Goal: Information Seeking & Learning: Learn about a topic

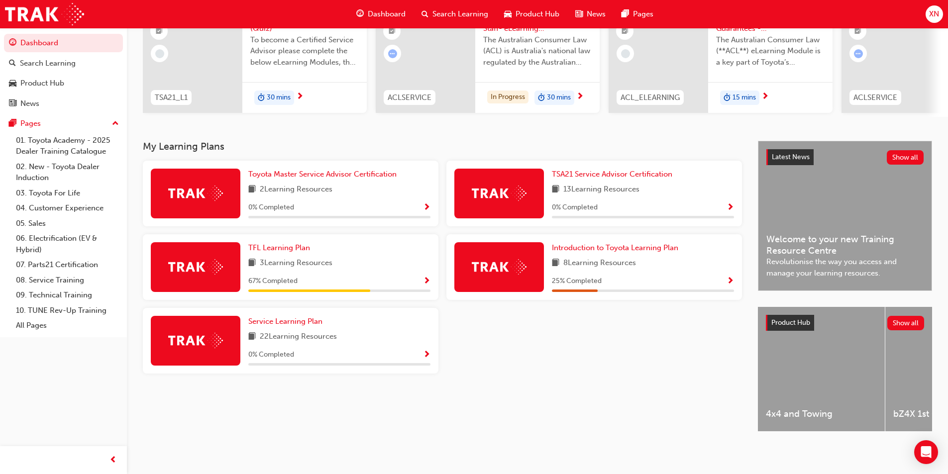
scroll to position [120, 0]
click at [580, 271] on div "Introduction to Toyota Learning Plan 8 Learning Resources 25 % Completed" at bounding box center [643, 267] width 182 height 50
click at [537, 376] on div "Toyota Master Service Advisor Certification 2 Learning Resources 0 % Completed …" at bounding box center [442, 271] width 607 height 221
drag, startPoint x: 585, startPoint y: 354, endPoint x: 587, endPoint y: 346, distance: 8.1
click at [586, 354] on div "Toyota Master Service Advisor Certification 2 Learning Resources 0 % Completed …" at bounding box center [442, 271] width 607 height 221
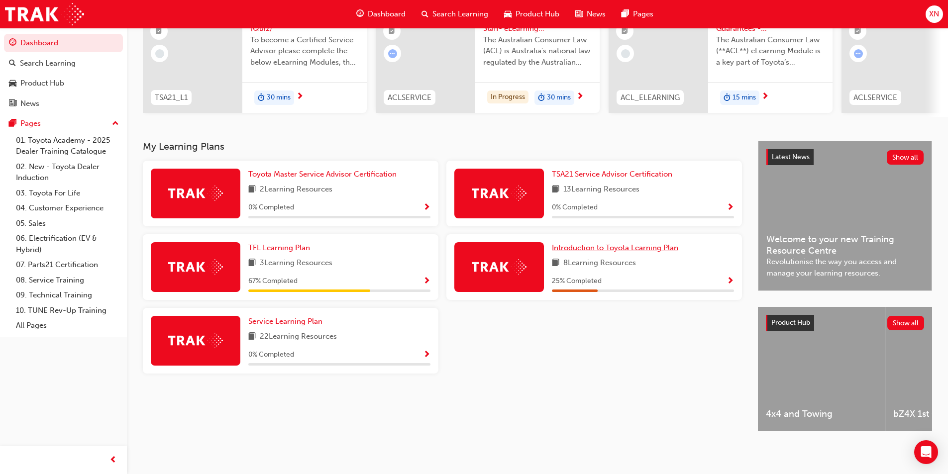
scroll to position [55, 0]
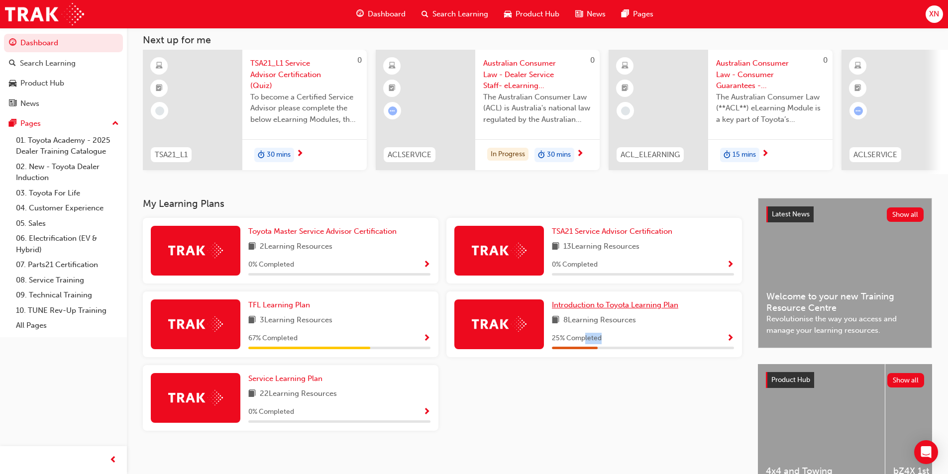
click at [587, 346] on div "Toyota Master Service Advisor Certification 2 Learning Resources 0 % Completed …" at bounding box center [442, 328] width 607 height 221
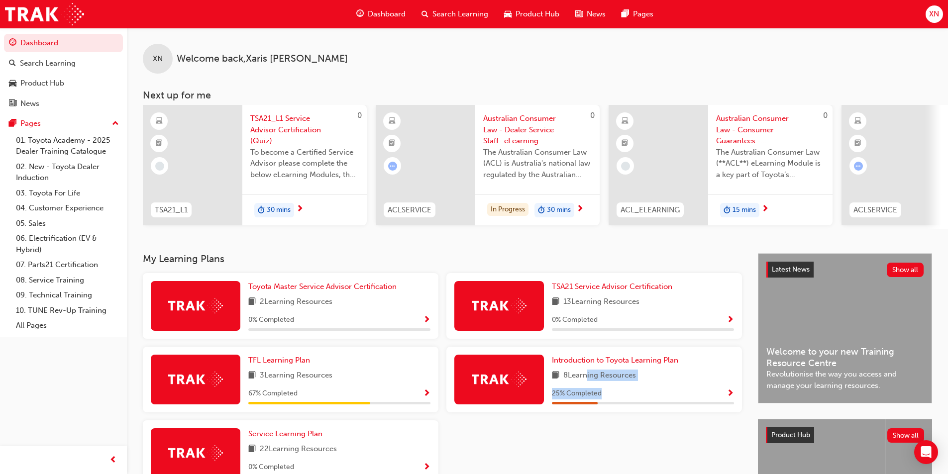
click at [287, 124] on span "TSA21_L1 Service Advisor Certification (Quiz)" at bounding box center [304, 130] width 109 height 34
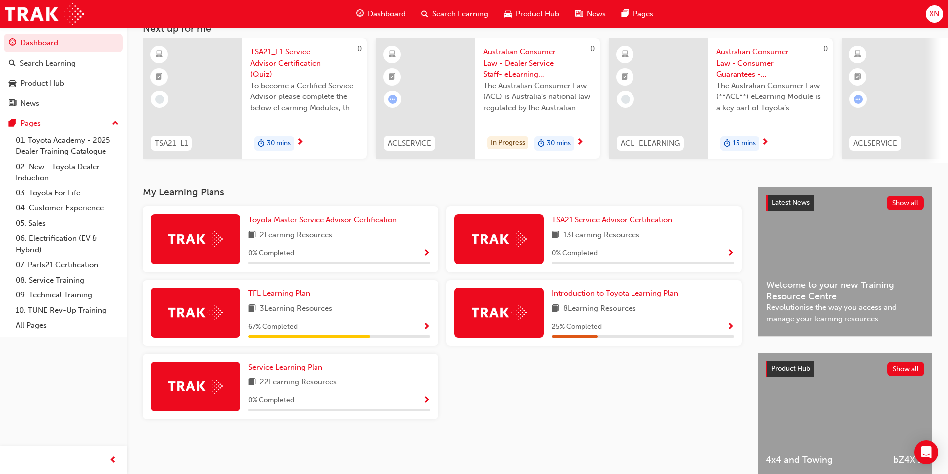
scroll to position [50, 0]
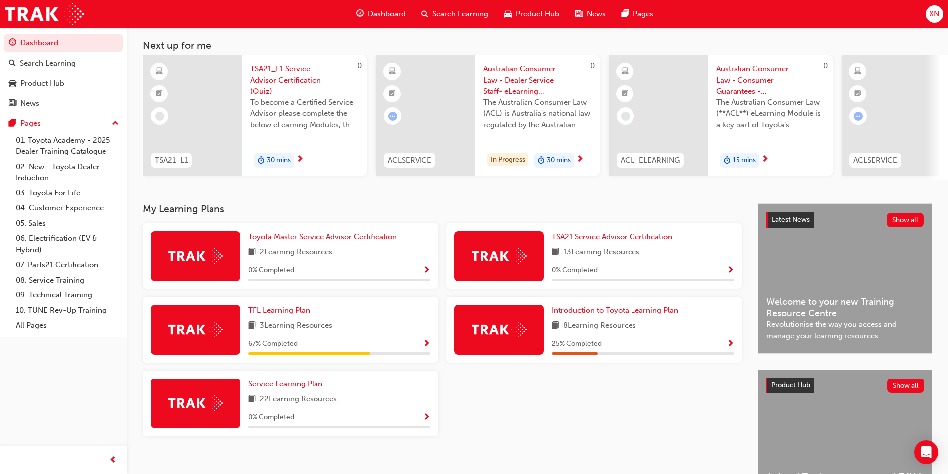
click at [507, 213] on h3 "My Learning Plans" at bounding box center [442, 209] width 599 height 11
click at [512, 212] on h3 "My Learning Plans" at bounding box center [442, 209] width 599 height 11
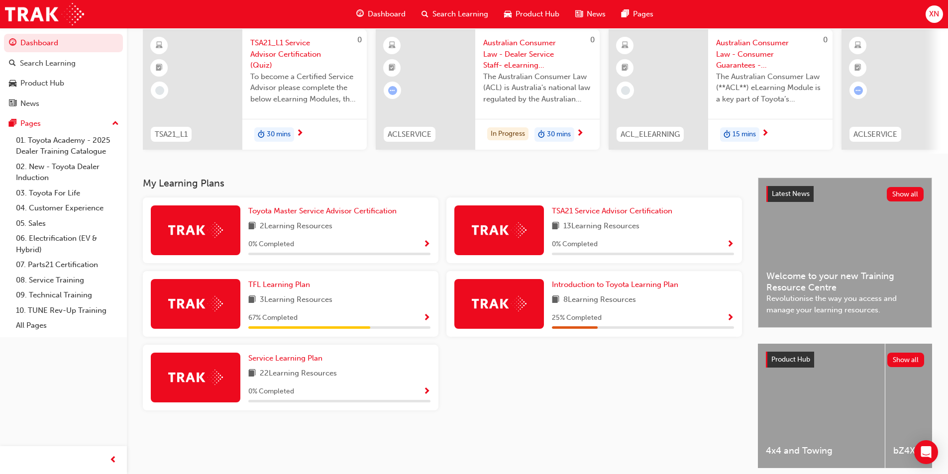
scroll to position [100, 0]
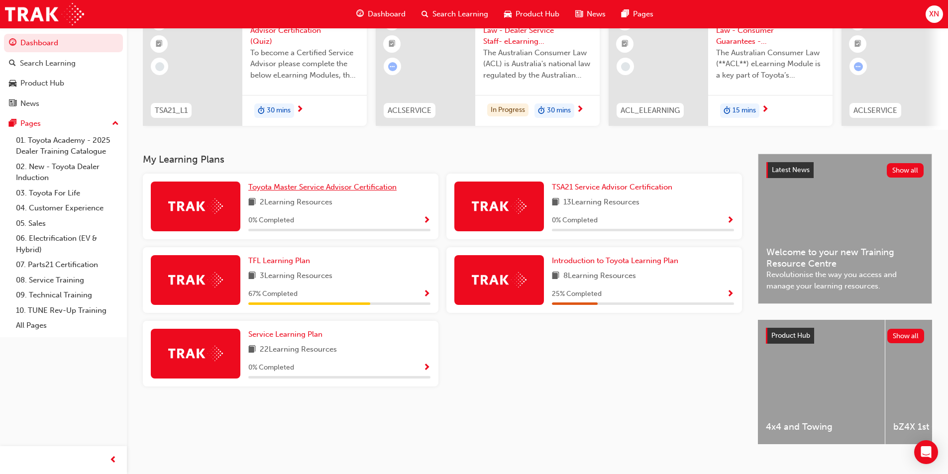
click at [357, 192] on span "Toyota Master Service Advisor Certification" at bounding box center [322, 187] width 148 height 9
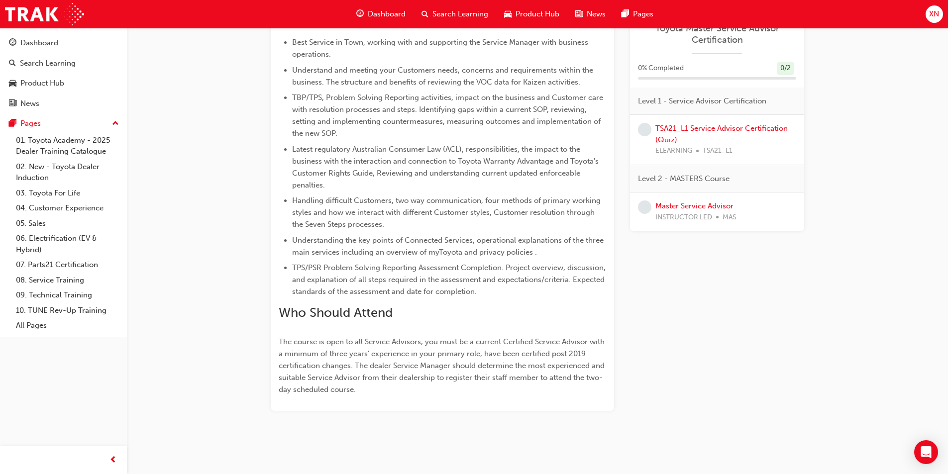
scroll to position [392, 0]
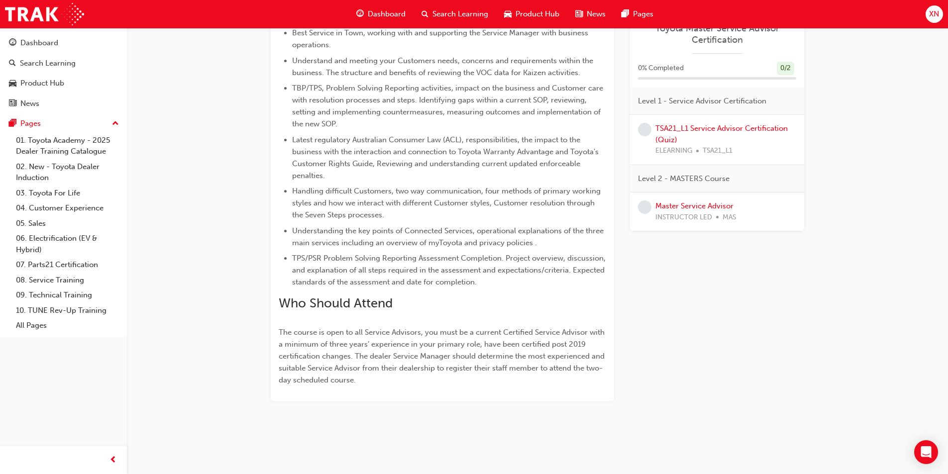
click at [417, 378] on p "The course is open to all Service Advisors, you must be a current Certified Ser…" at bounding box center [443, 357] width 328 height 60
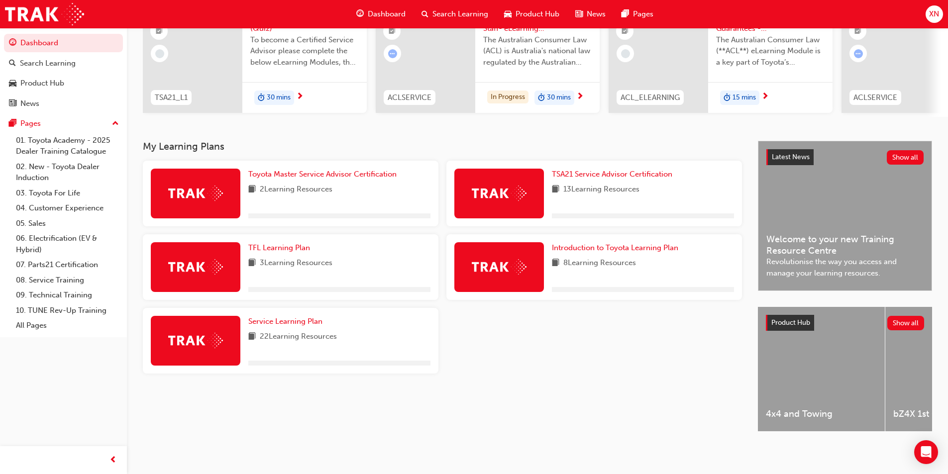
scroll to position [120, 0]
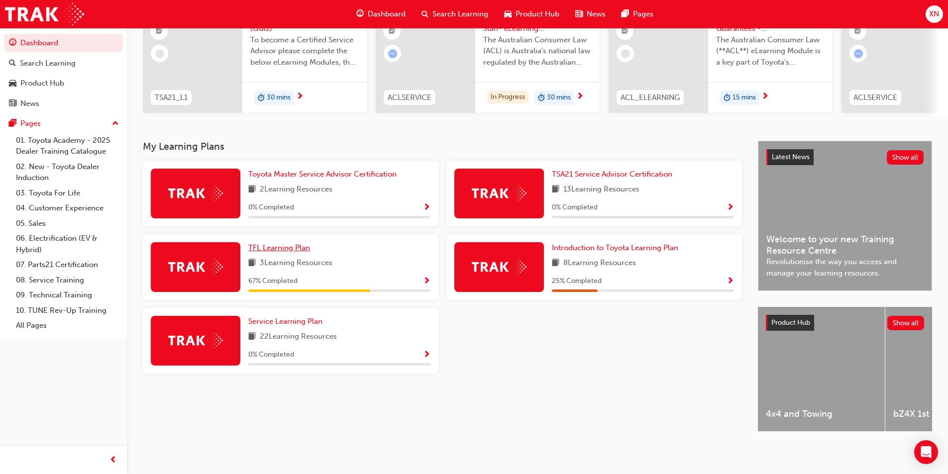
click at [276, 243] on span "TFL Learning Plan" at bounding box center [279, 247] width 62 height 9
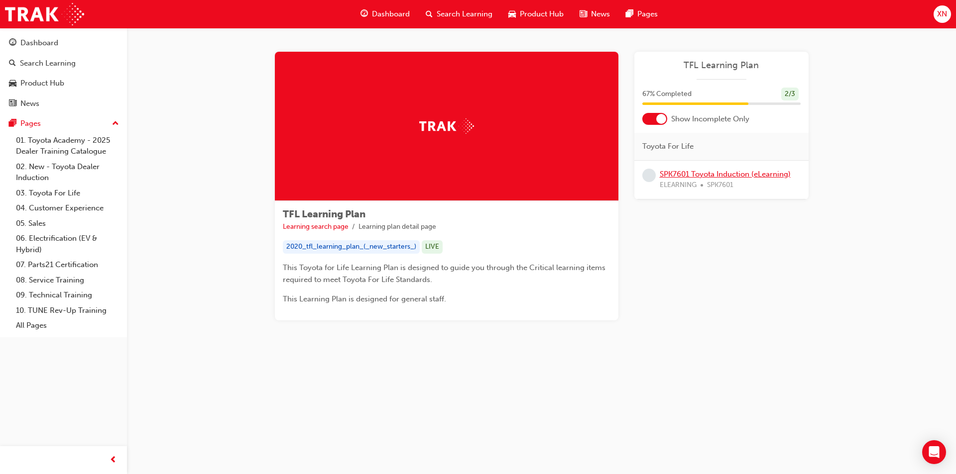
click at [740, 174] on link "SPK7601 Toyota Induction (eLearning)" at bounding box center [725, 174] width 131 height 9
click at [699, 174] on link "SPK7601 Toyota Induction (eLearning)" at bounding box center [725, 174] width 131 height 9
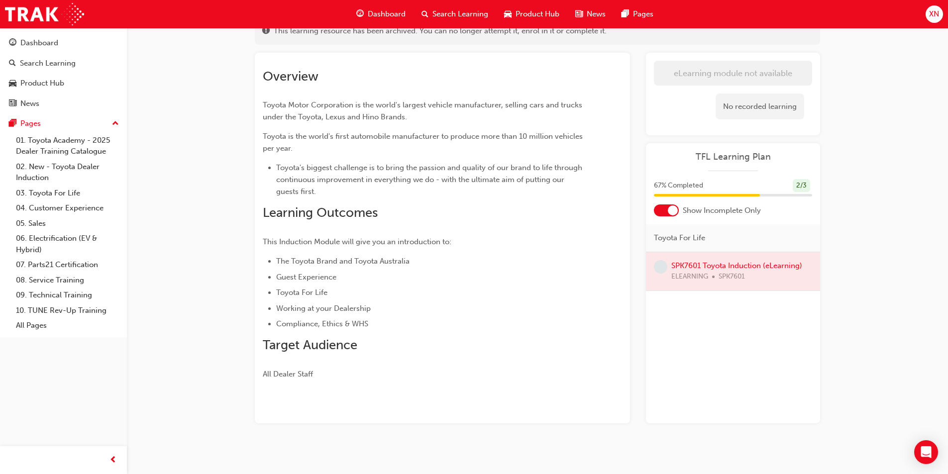
scroll to position [78, 0]
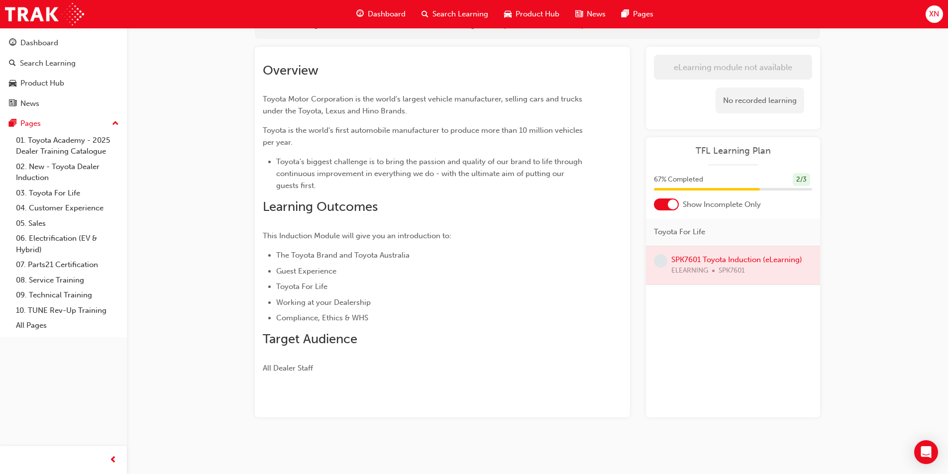
click at [693, 260] on div at bounding box center [733, 265] width 174 height 38
click at [693, 258] on div at bounding box center [733, 265] width 174 height 38
click at [693, 257] on div at bounding box center [733, 265] width 174 height 38
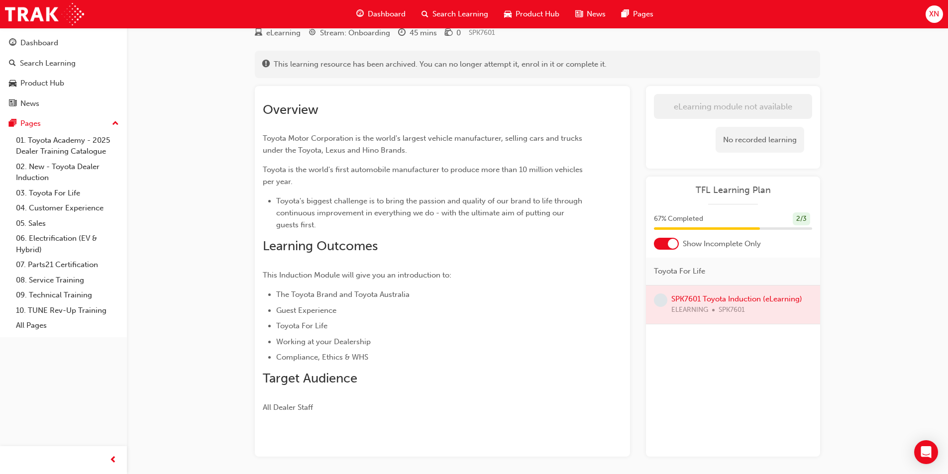
scroll to position [0, 0]
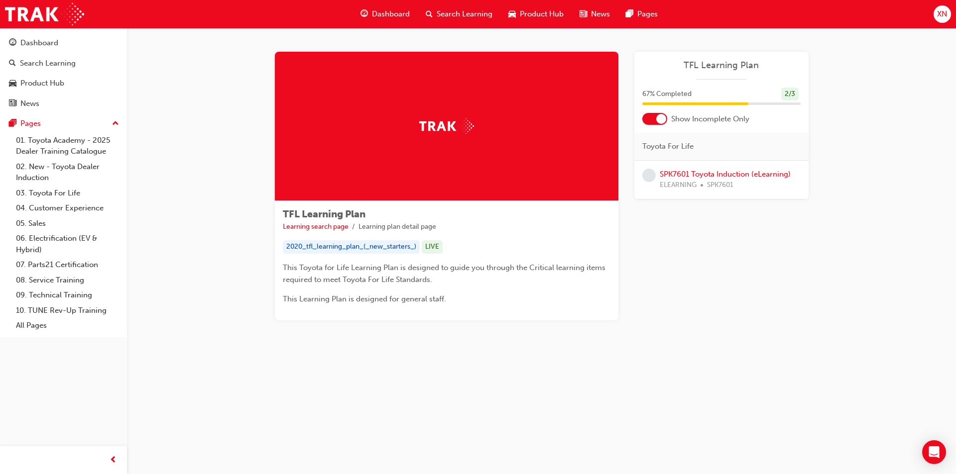
click at [389, 15] on span "Dashboard" at bounding box center [391, 13] width 38 height 11
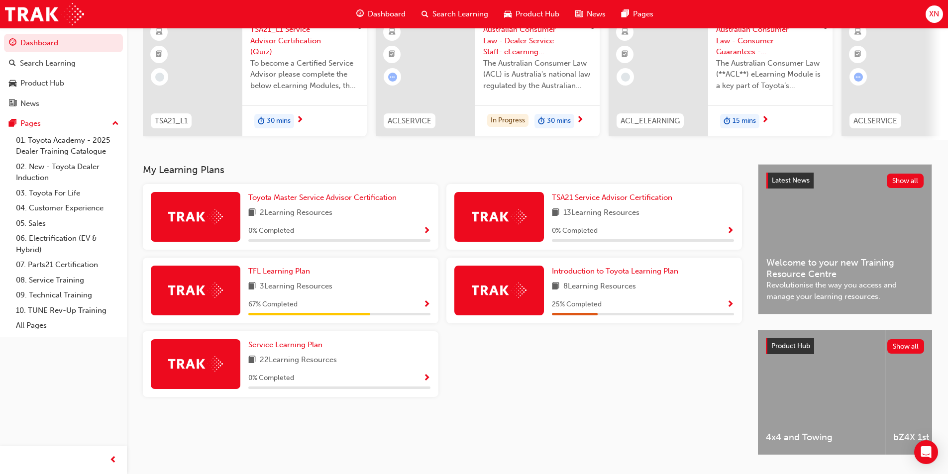
scroll to position [120, 0]
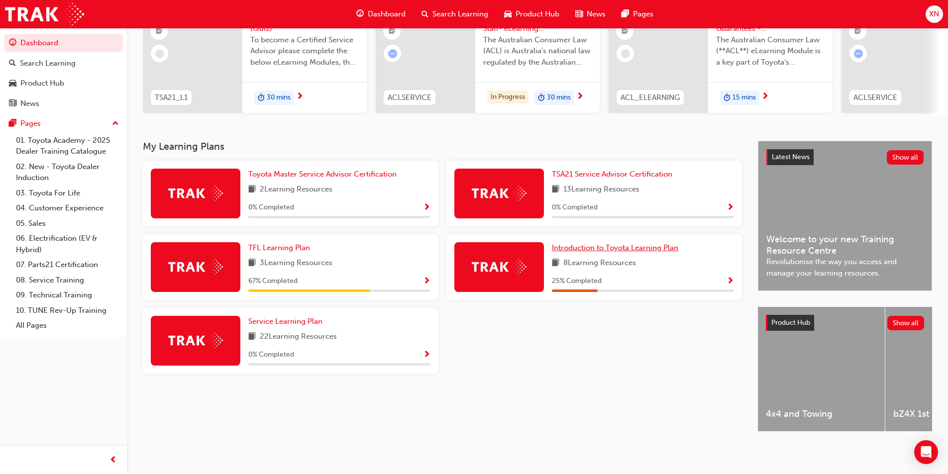
click at [611, 245] on span "Introduction to Toyota Learning Plan" at bounding box center [615, 247] width 126 height 9
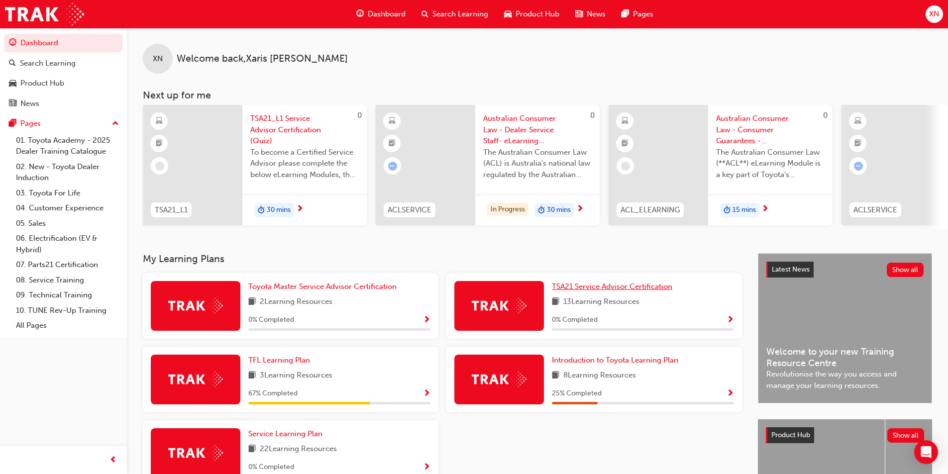
click at [608, 288] on span "TSA21 Service Advisor Certification" at bounding box center [612, 286] width 120 height 9
click at [265, 363] on span "TFL Learning Plan" at bounding box center [279, 360] width 62 height 9
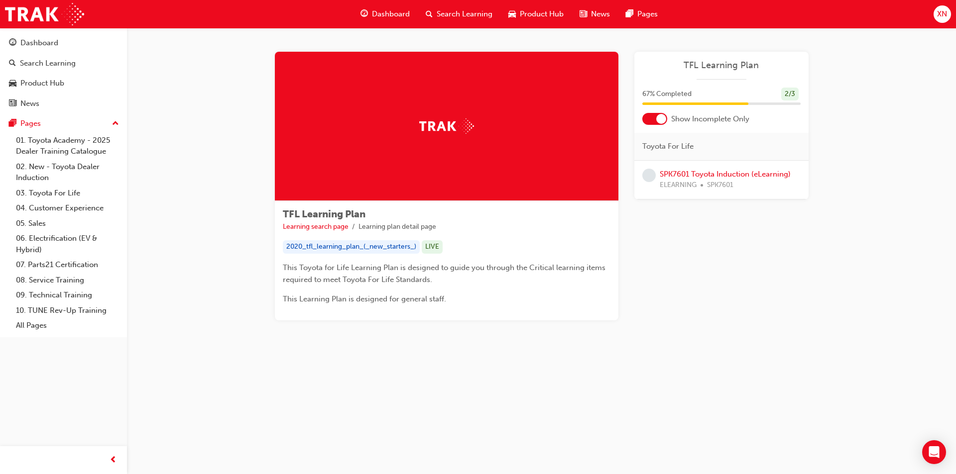
click at [708, 179] on div "SPK7601 Toyota Induction (eLearning) ELEARNING SPK7601" at bounding box center [725, 180] width 131 height 22
click at [708, 174] on link "SPK7601 Toyota Induction (eLearning)" at bounding box center [725, 174] width 131 height 9
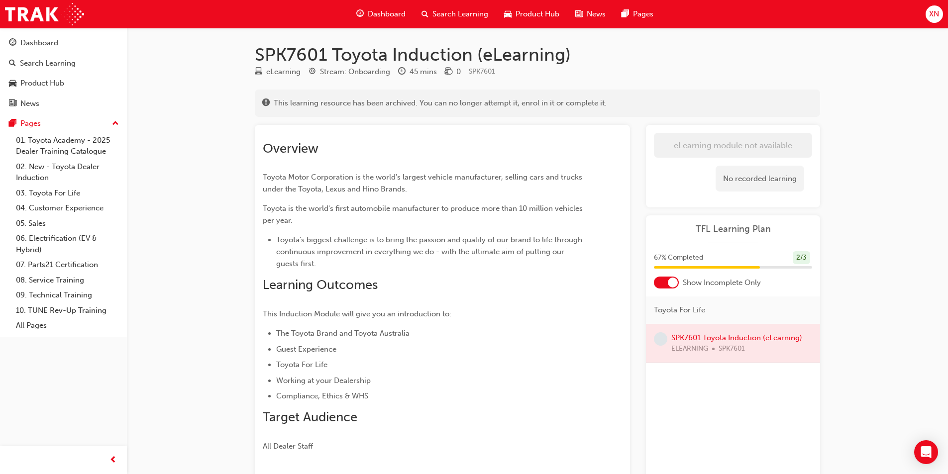
click at [763, 341] on div at bounding box center [733, 344] width 174 height 38
click at [734, 350] on div at bounding box center [733, 344] width 174 height 38
drag, startPoint x: 681, startPoint y: 345, endPoint x: 674, endPoint y: 341, distance: 8.2
click at [680, 343] on div at bounding box center [733, 344] width 174 height 38
click at [664, 337] on span "learningRecordVerb_NONE-icon" at bounding box center [660, 339] width 13 height 13
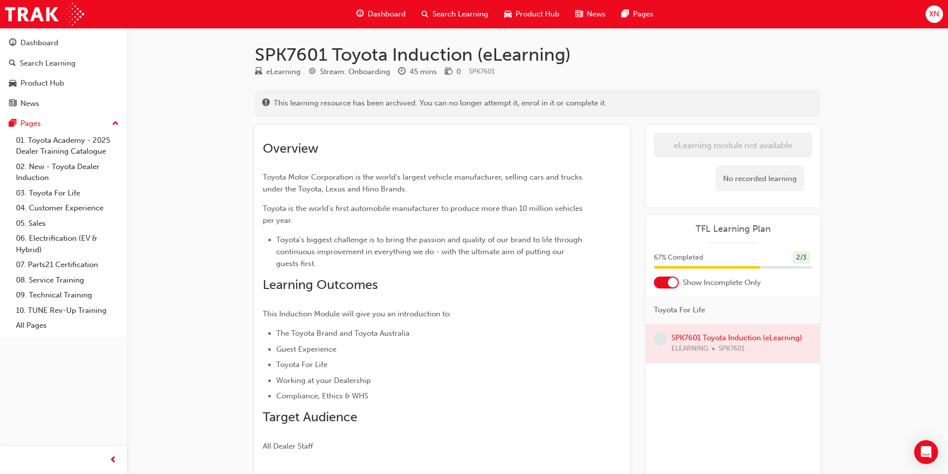
click at [698, 282] on span "Show Incomplete Only" at bounding box center [722, 282] width 78 height 11
click at [735, 265] on div "67 % Completed 2 / 3" at bounding box center [733, 264] width 174 height 26
click at [799, 256] on div "2 / 3" at bounding box center [801, 257] width 17 height 13
